Goal: Transaction & Acquisition: Book appointment/travel/reservation

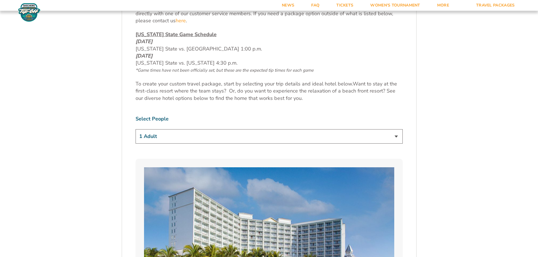
scroll to position [339, 0]
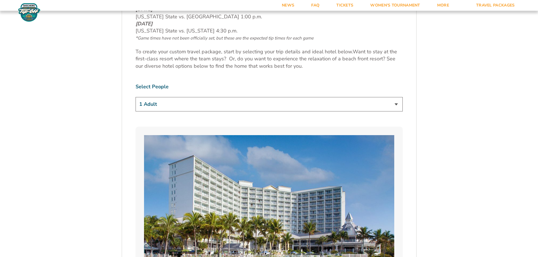
click at [161, 107] on select "1 Adult 2 Adults 3 Adults 4 Adults 2 Adults + 1 Child 2 Adults + 2 Children 2 A…" at bounding box center [269, 104] width 267 height 14
select select "2 Adults + 2 Children"
click at [136, 97] on select "1 Adult 2 Adults 3 Adults 4 Adults 2 Adults + 1 Child 2 Adults + 2 Children 2 A…" at bounding box center [269, 104] width 267 height 14
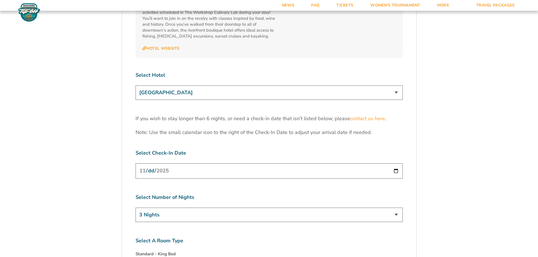
scroll to position [1752, 0]
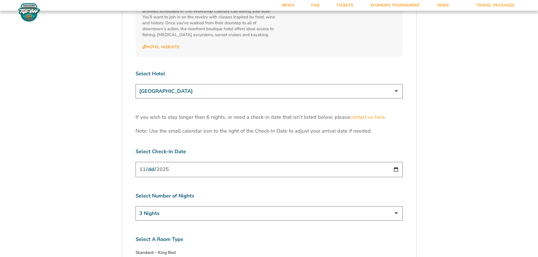
click at [183, 162] on input "[DATE]" at bounding box center [269, 169] width 267 height 15
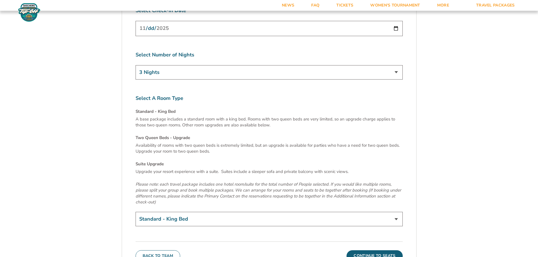
scroll to position [1922, 0]
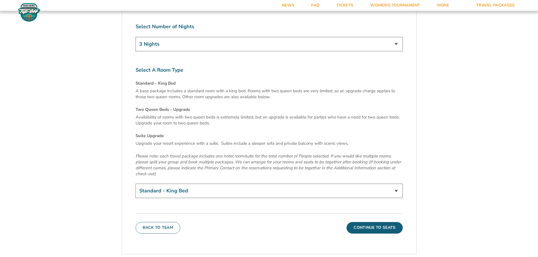
click at [181, 184] on select "Standard - King Bed Two Queen Beds - Upgrade (+$15 per night) Suite Upgrade (+$…" at bounding box center [269, 191] width 267 height 14
select select "Two Queen Beds - Upgrade"
click at [136, 184] on select "Standard - King Bed Two Queen Beds - Upgrade (+$15 per night) Suite Upgrade (+$…" at bounding box center [269, 191] width 267 height 14
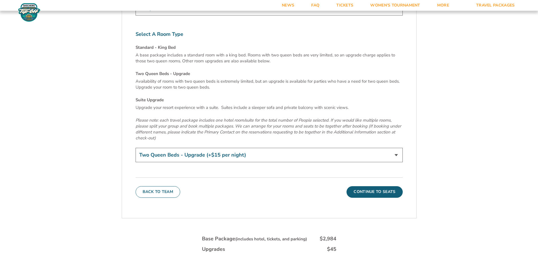
scroll to position [1978, 0]
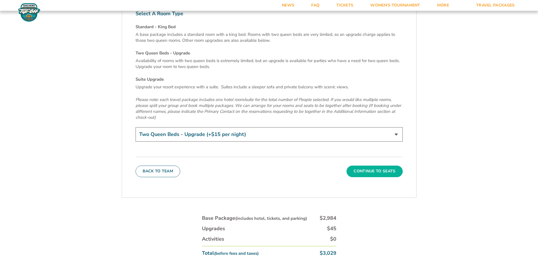
click at [364, 166] on button "Continue To Seats" at bounding box center [375, 171] width 56 height 11
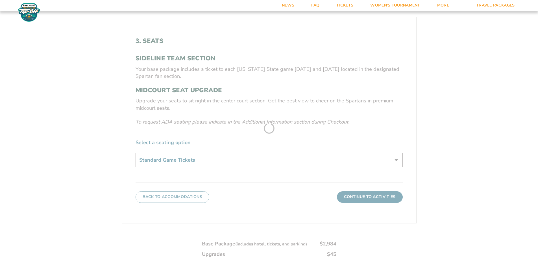
scroll to position [207, 0]
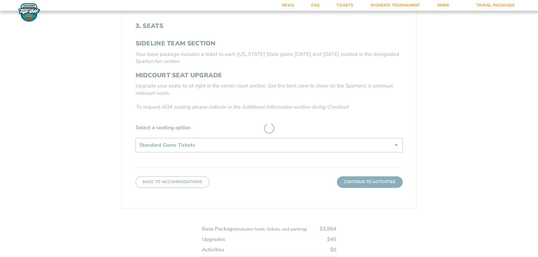
click at [277, 144] on form "Michigan State Michigan State Travel Package 1. Team 2. Accommodations 3. Seats…" at bounding box center [269, 68] width 538 height 550
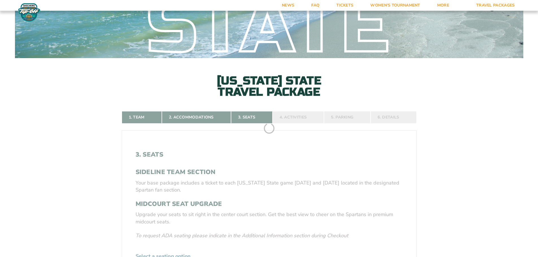
scroll to position [0, 0]
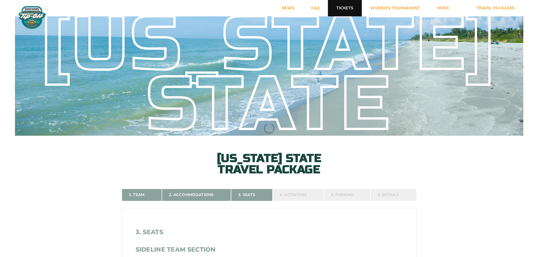
click at [347, 9] on link "Tickets" at bounding box center [345, 8] width 34 height 16
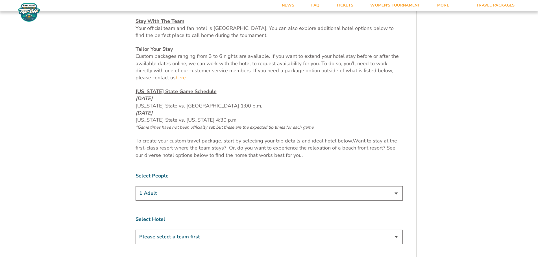
scroll to position [283, 0]
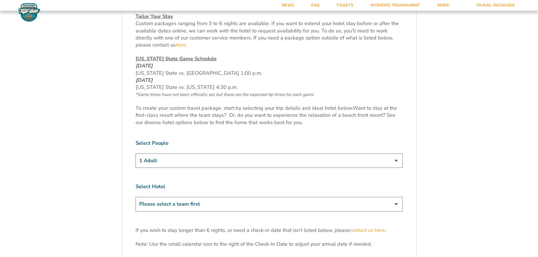
click at [244, 163] on select "1 Adult 2 Adults 3 Adults 4 Adults 2 Adults + 1 Child 2 Adults + 2 Children 2 A…" at bounding box center [269, 161] width 267 height 14
click at [136, 154] on select "1 Adult 2 Adults 3 Adults 4 Adults 2 Adults + 1 Child 2 Adults + 2 Children 2 A…" at bounding box center [269, 161] width 267 height 14
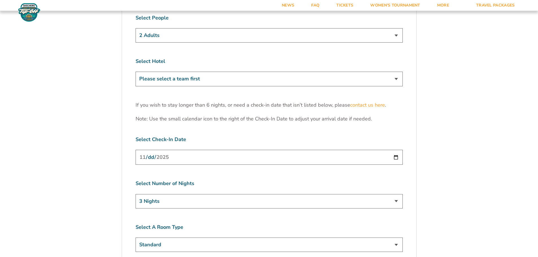
scroll to position [396, 0]
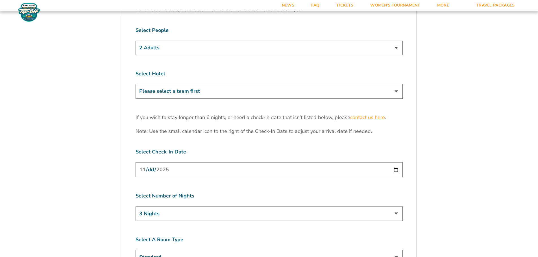
click at [226, 94] on select "Please select a team first" at bounding box center [269, 91] width 267 height 14
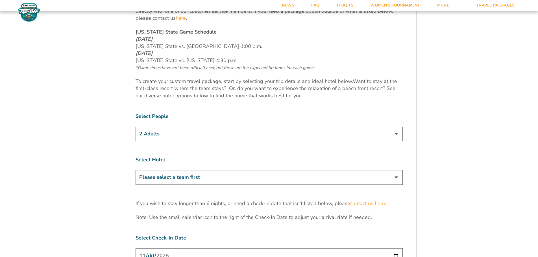
scroll to position [311, 0]
click at [211, 178] on select "Please select a team first" at bounding box center [269, 176] width 267 height 14
click at [136, 169] on select "Please select a team first" at bounding box center [269, 176] width 267 height 14
click at [190, 136] on select "1 Adult 2 Adults 3 Adults 4 Adults 2 Adults + 1 Child 2 Adults + 2 Children 2 A…" at bounding box center [269, 132] width 267 height 14
select select "2 Adults + 2 Children"
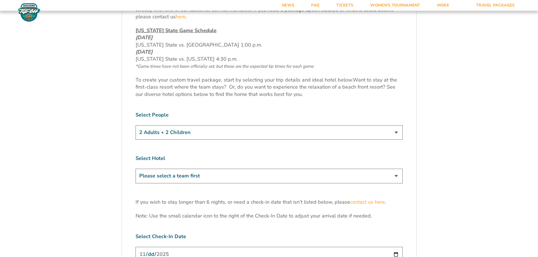
click at [136, 125] on select "1 Adult 2 Adults 3 Adults 4 Adults 2 Adults + 1 Child 2 Adults + 2 Children 2 A…" at bounding box center [269, 132] width 267 height 14
click at [195, 173] on select "Please select a team first" at bounding box center [269, 176] width 267 height 14
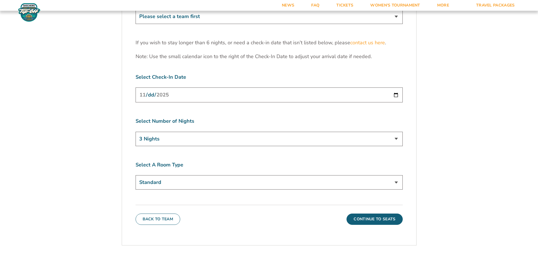
scroll to position [480, 0]
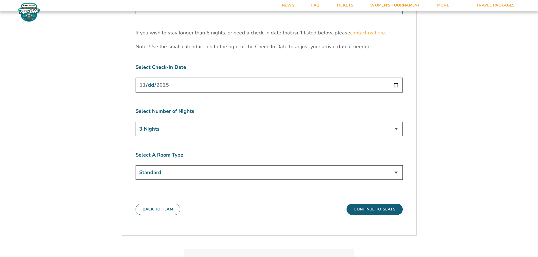
click at [198, 172] on select "Standard" at bounding box center [269, 173] width 267 height 14
click at [159, 213] on button "Back To Team" at bounding box center [158, 209] width 45 height 11
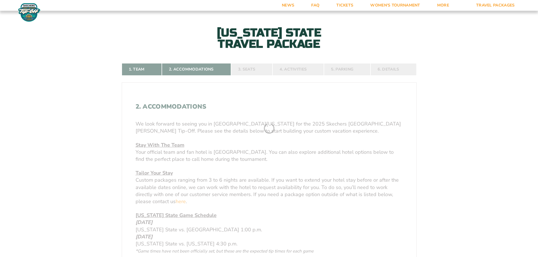
scroll to position [122, 0]
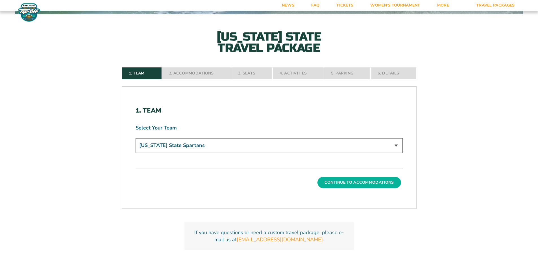
click at [349, 181] on button "Continue To Accommodations" at bounding box center [360, 182] width 84 height 11
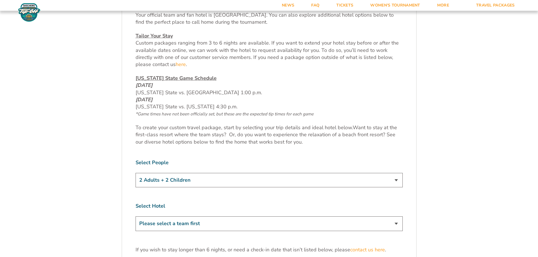
scroll to position [291, 0]
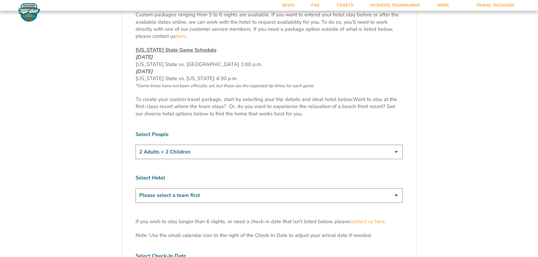
click at [228, 196] on select "Please select a team first" at bounding box center [269, 195] width 267 height 14
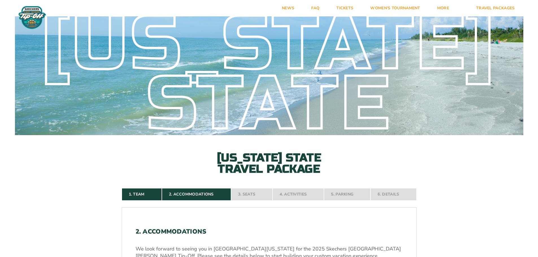
scroll to position [0, 0]
